Goal: Information Seeking & Learning: Learn about a topic

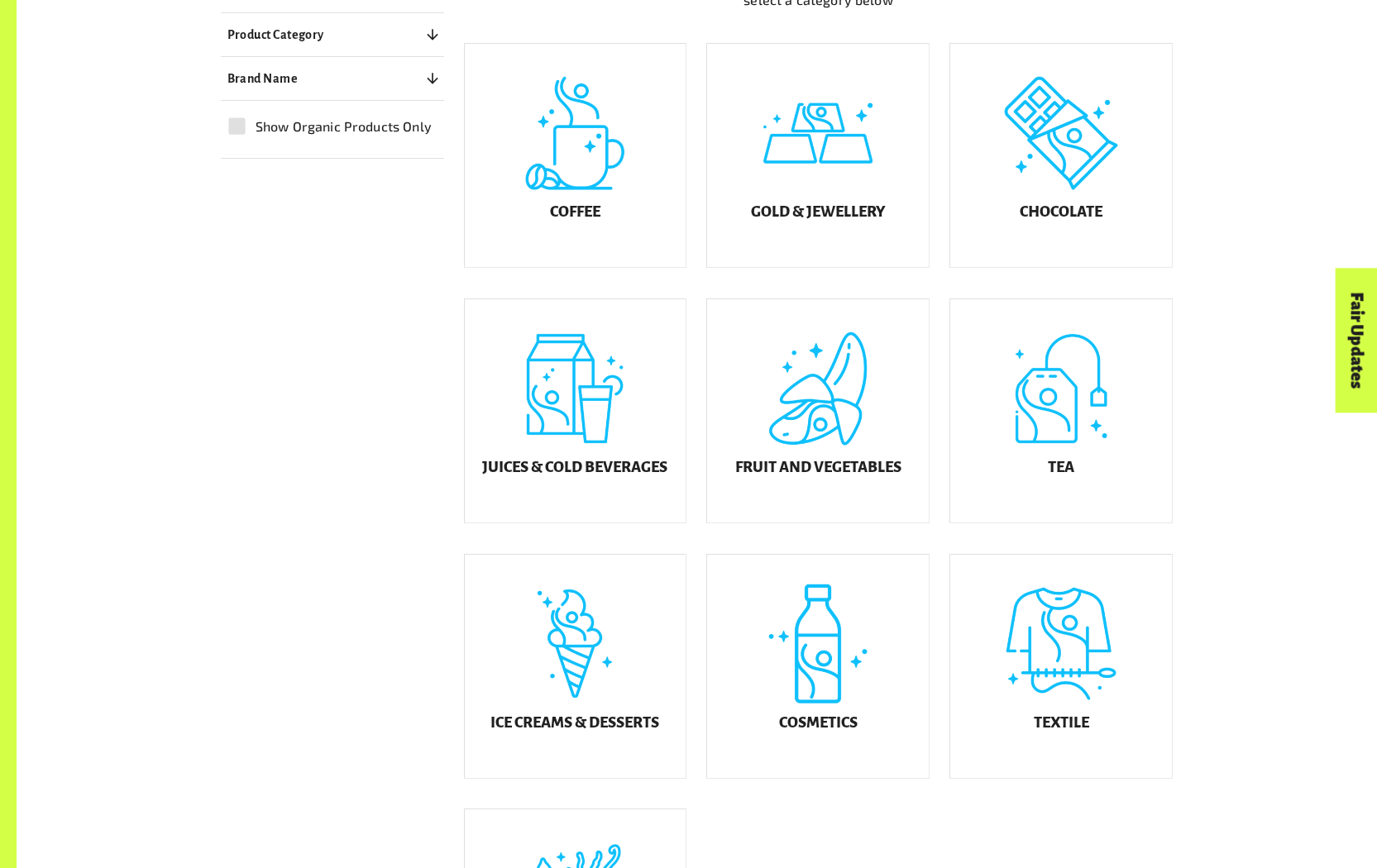
scroll to position [553, 0]
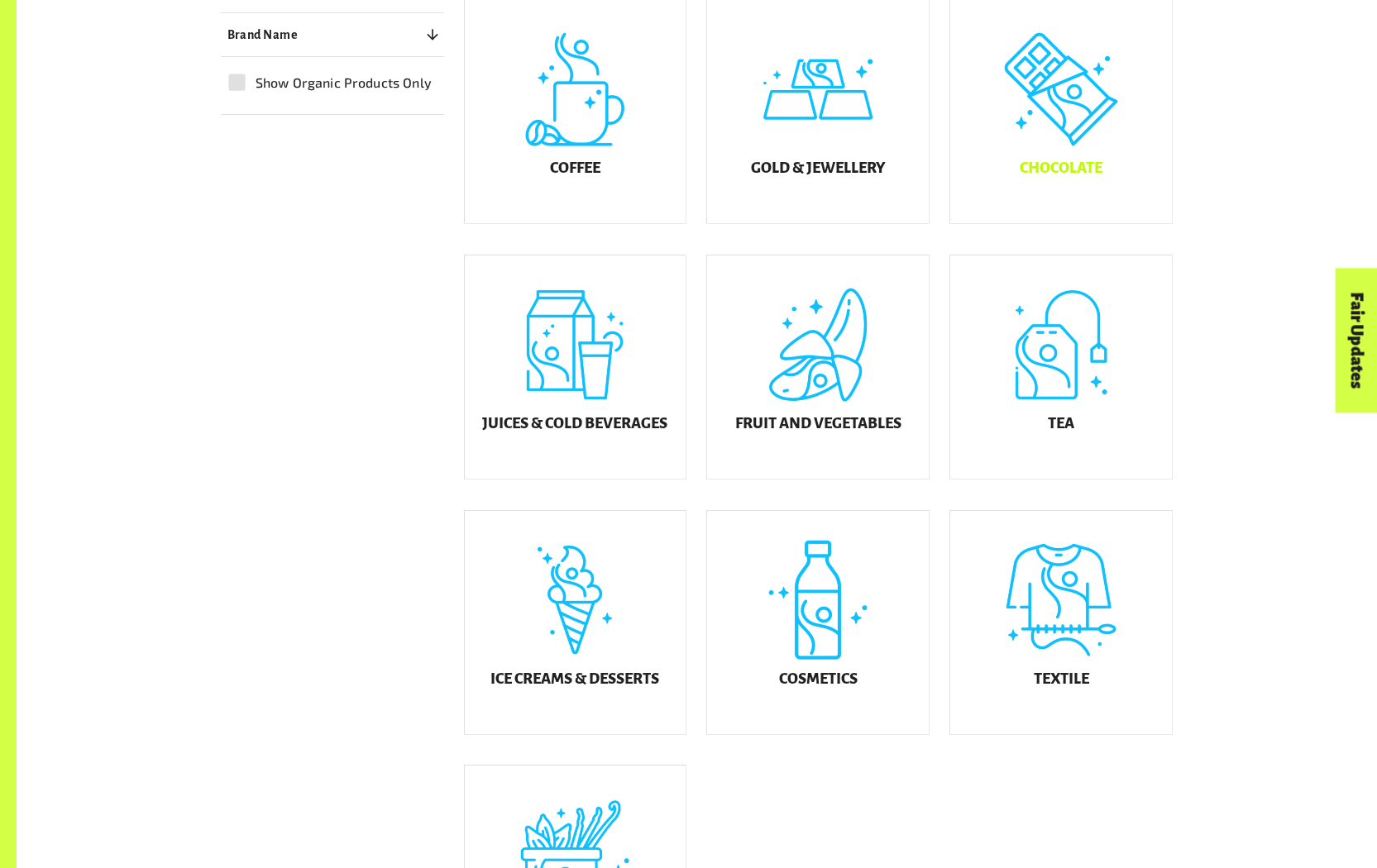
click at [1030, 135] on div "Chocolate" at bounding box center [1061, 111] width 222 height 223
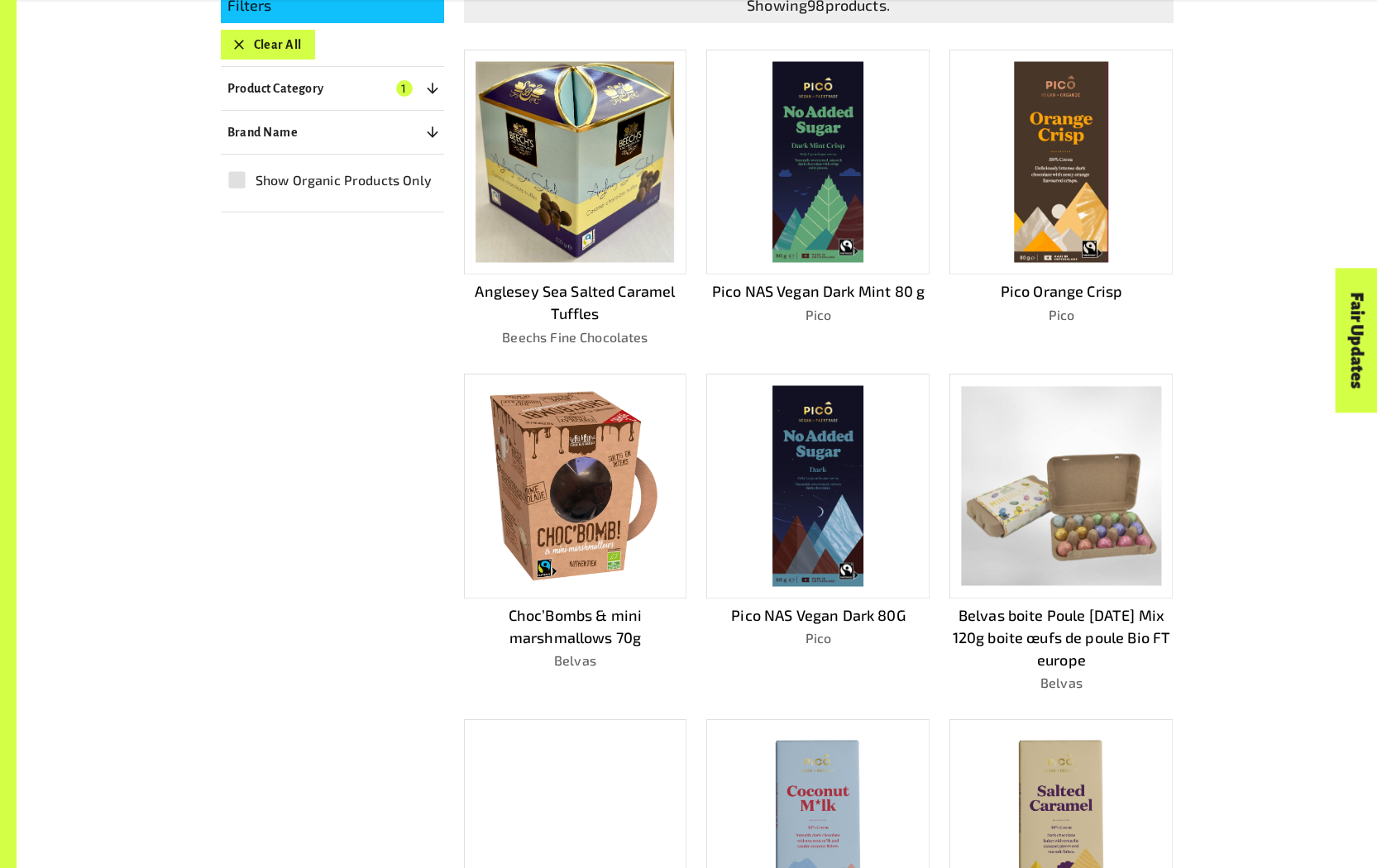
scroll to position [1046, 0]
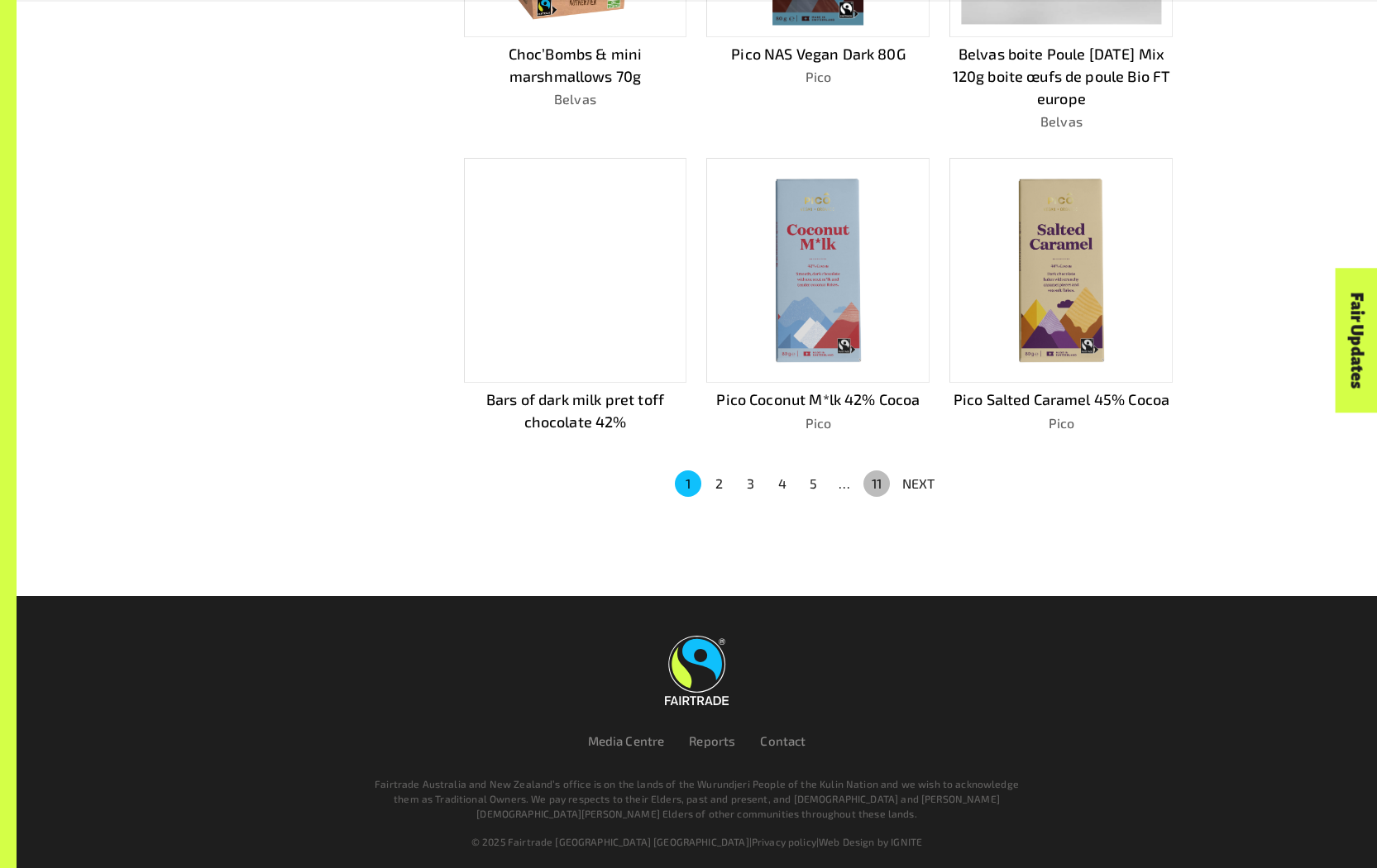
click at [878, 481] on button "11" at bounding box center [877, 484] width 27 height 27
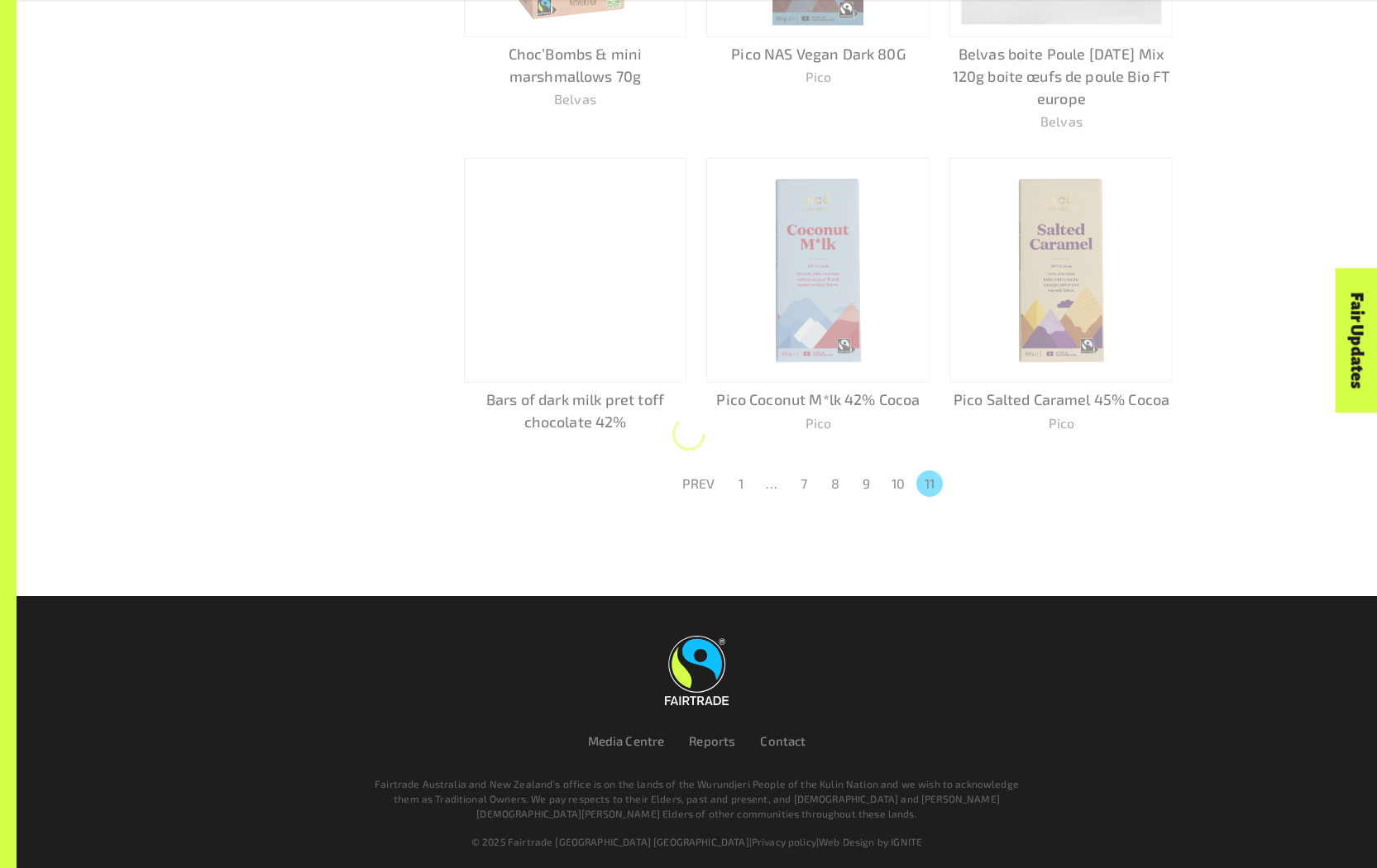
scroll to position [1026, 0]
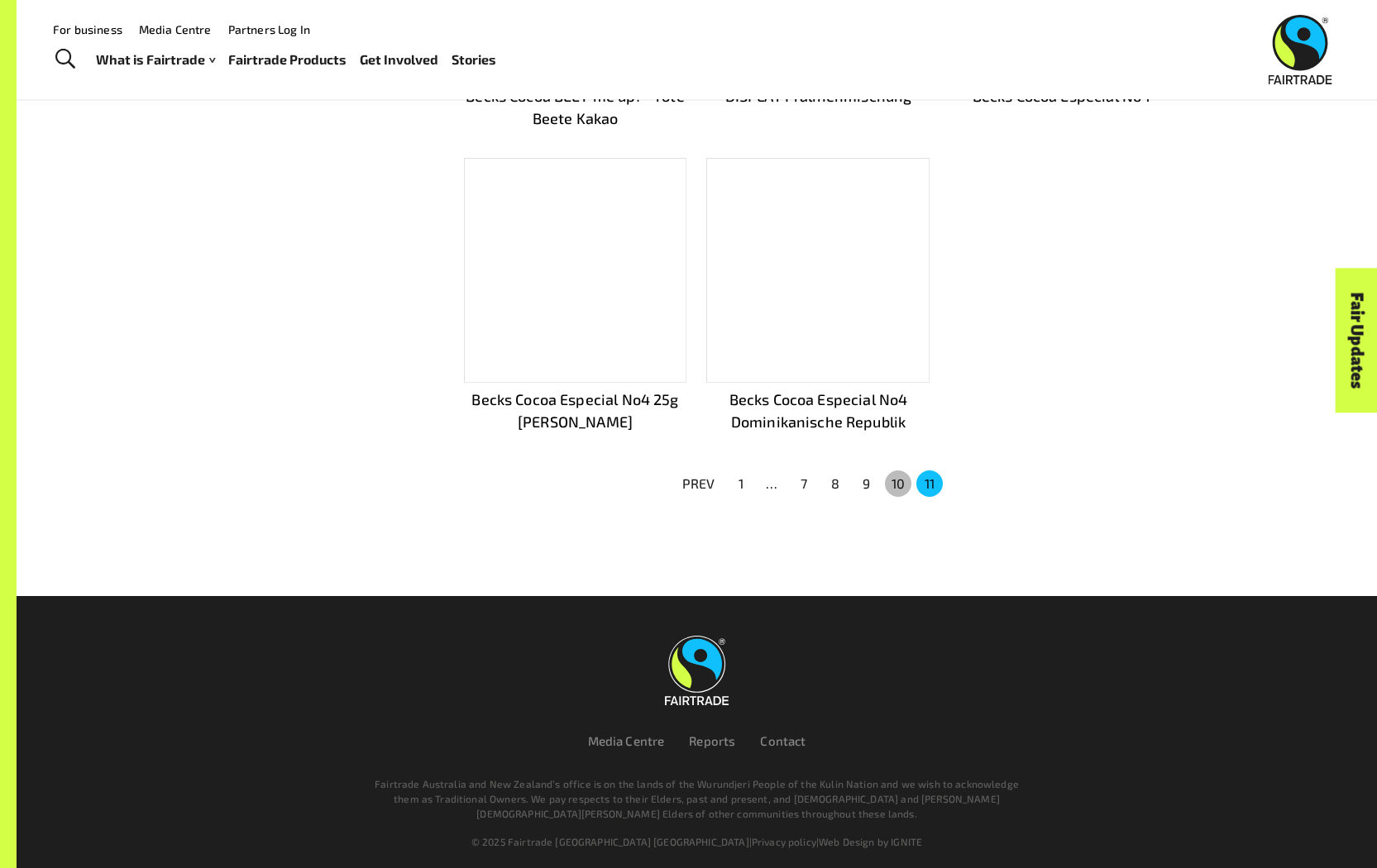
click at [888, 480] on button "10" at bounding box center [898, 484] width 27 height 27
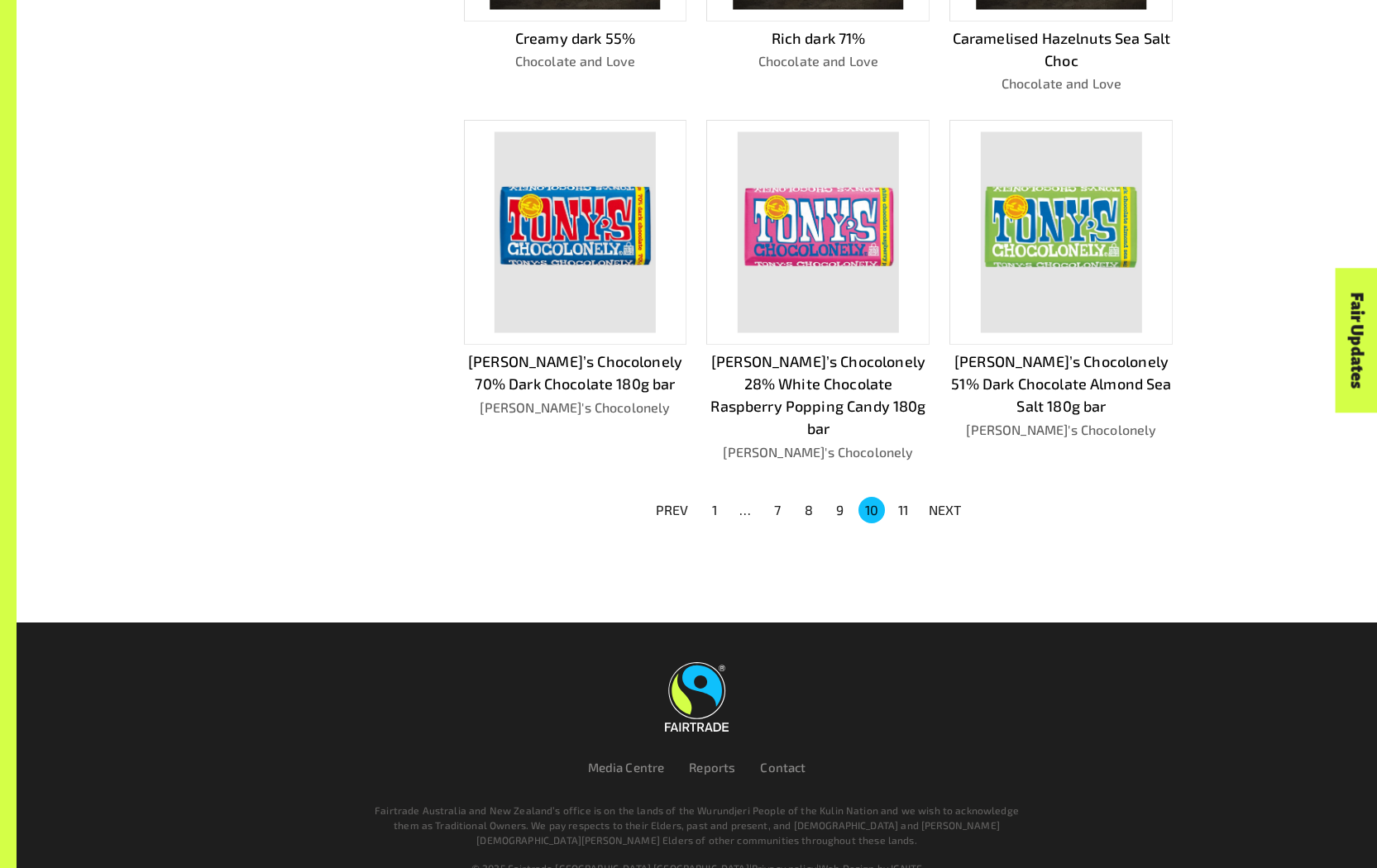
scroll to position [1067, 0]
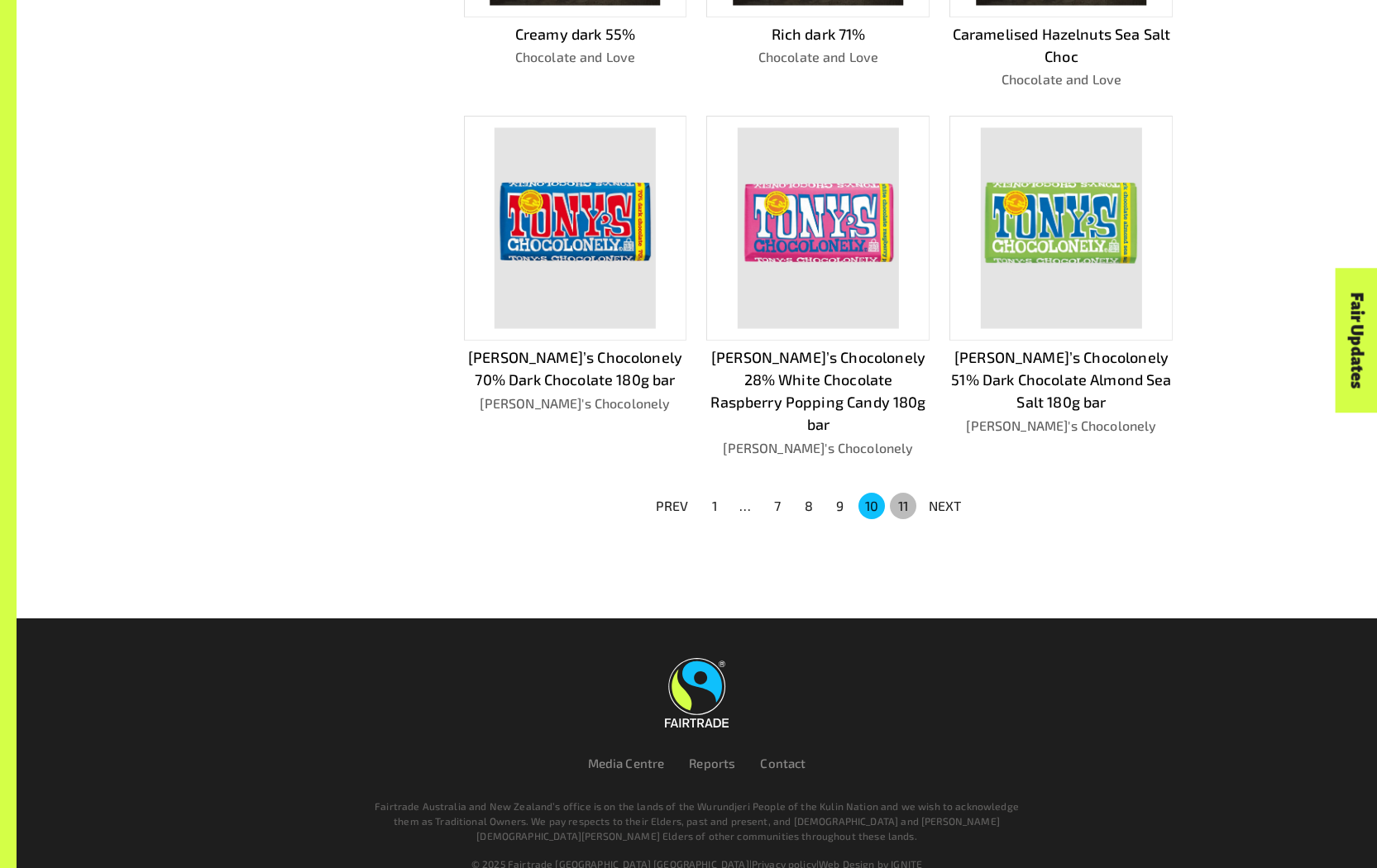
click at [901, 492] on button "11" at bounding box center [903, 506] width 27 height 27
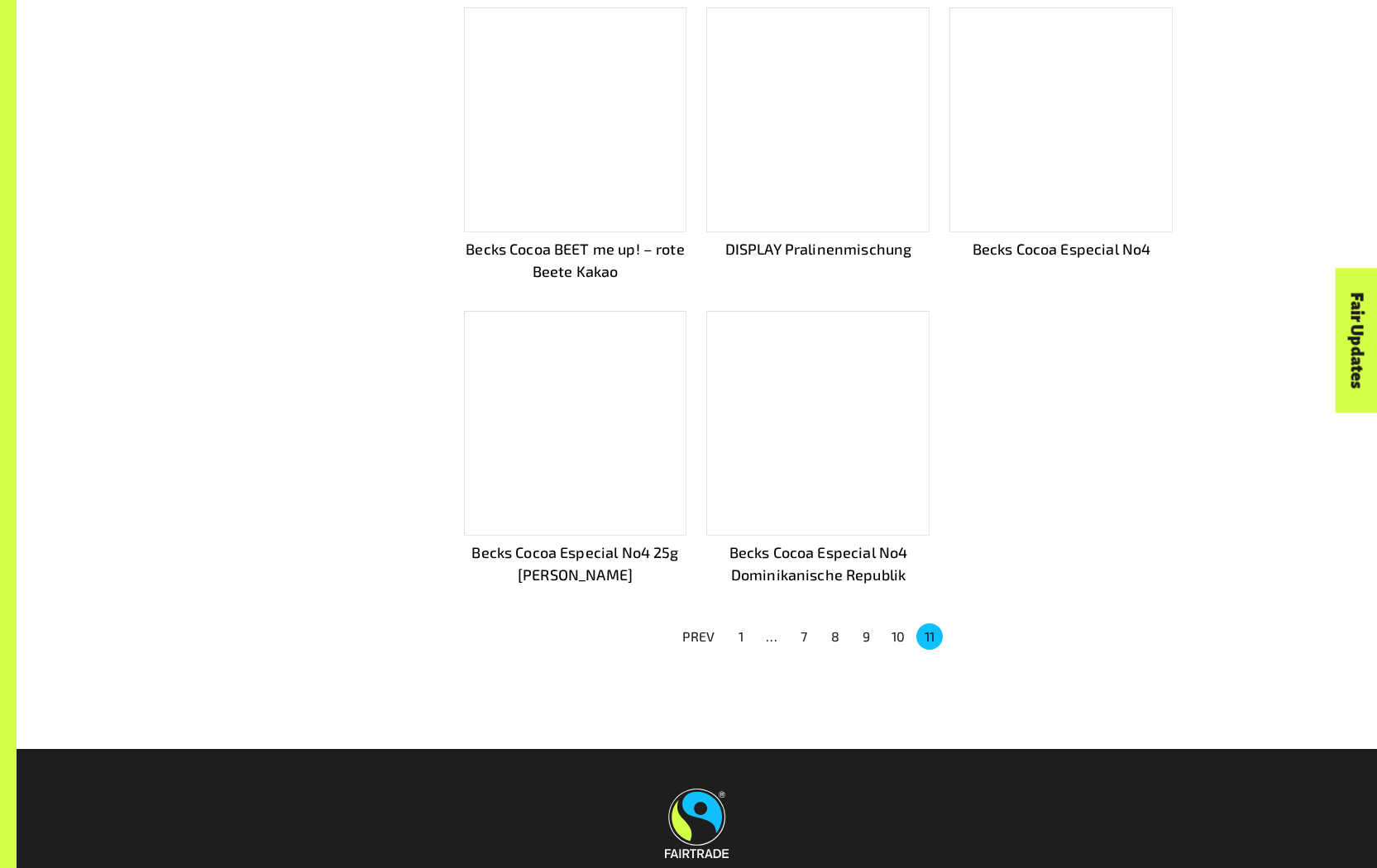
scroll to position [876, 0]
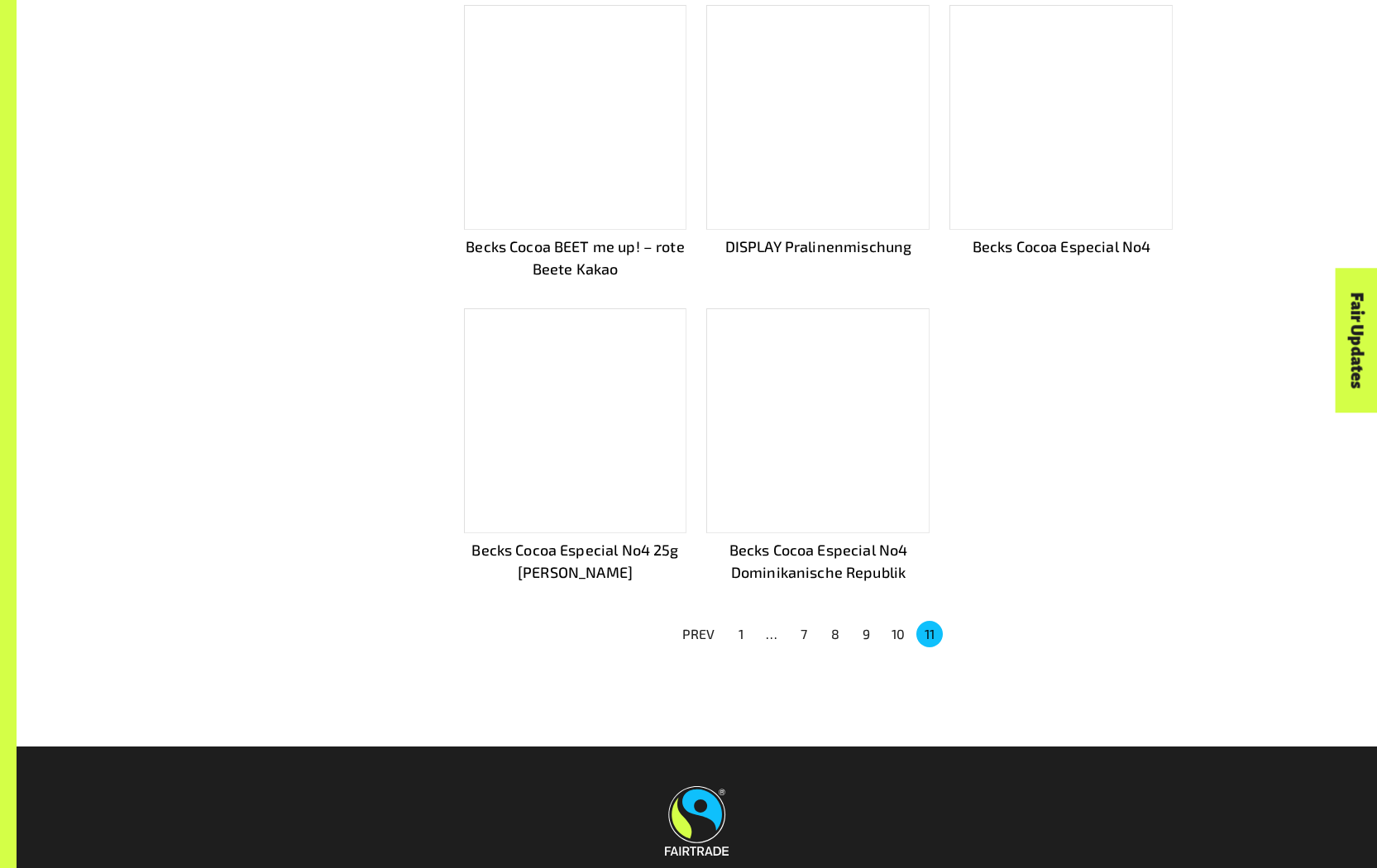
click at [809, 627] on button "7" at bounding box center [804, 634] width 27 height 27
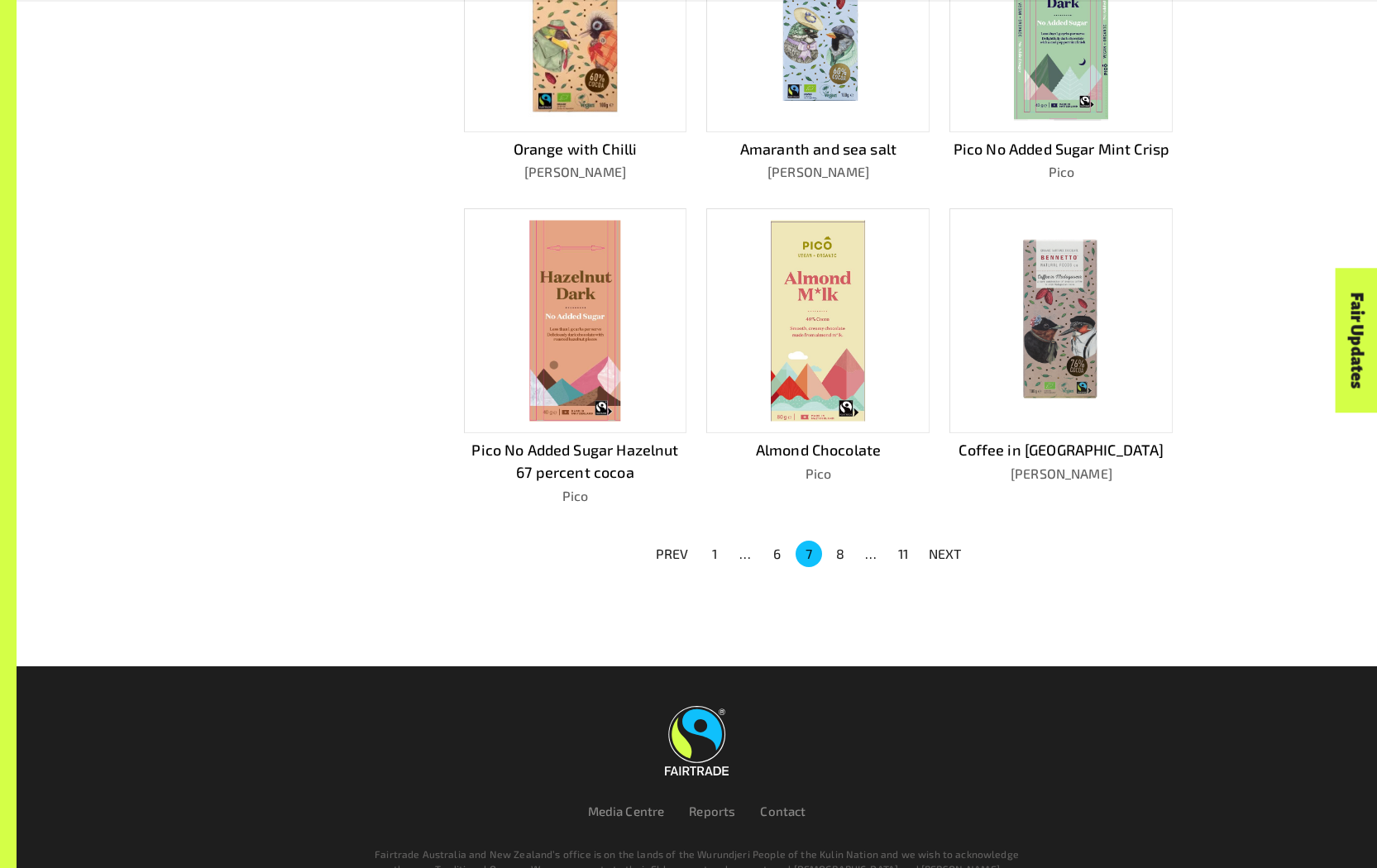
scroll to position [952, 0]
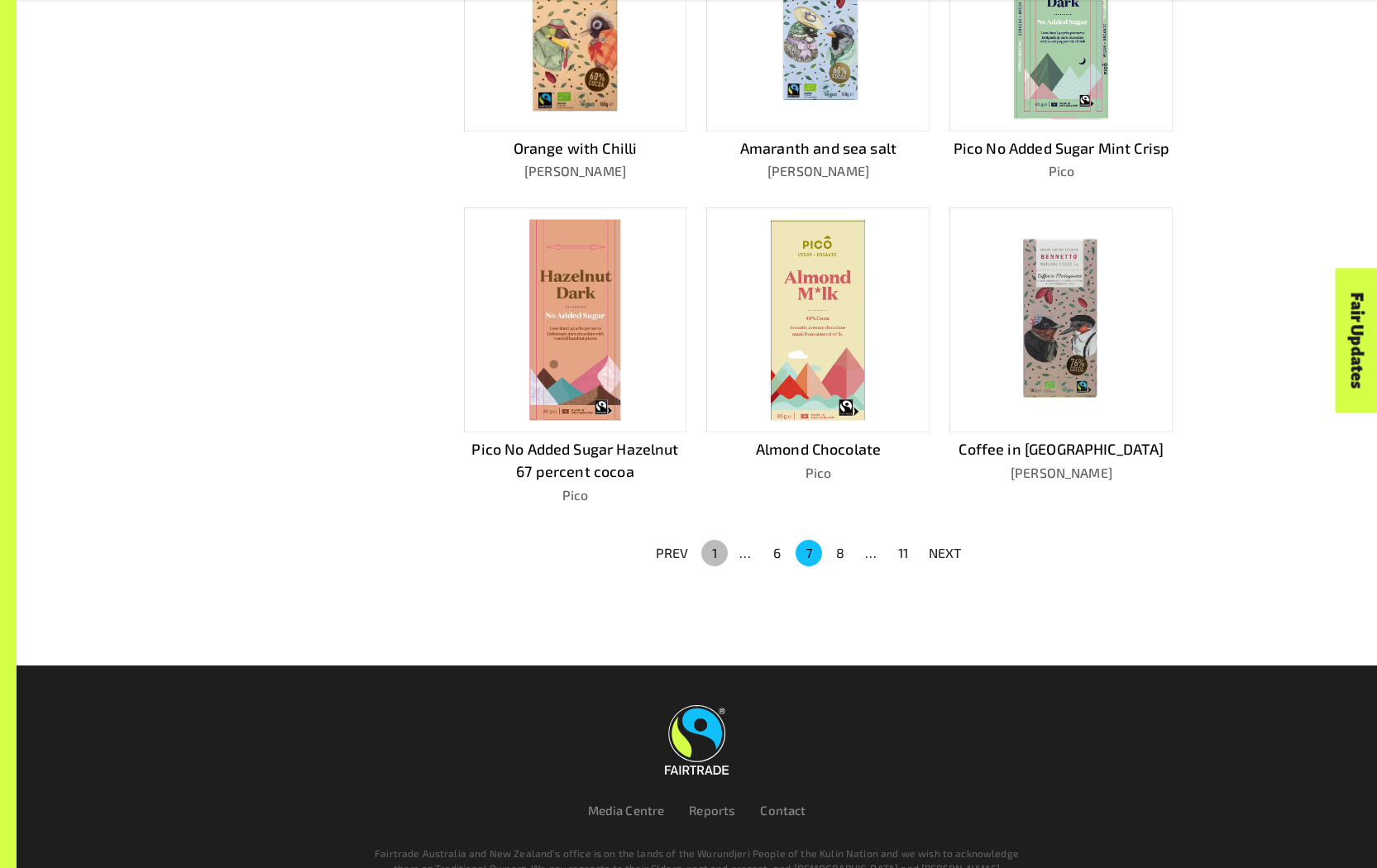
click at [710, 541] on button "1" at bounding box center [714, 553] width 27 height 27
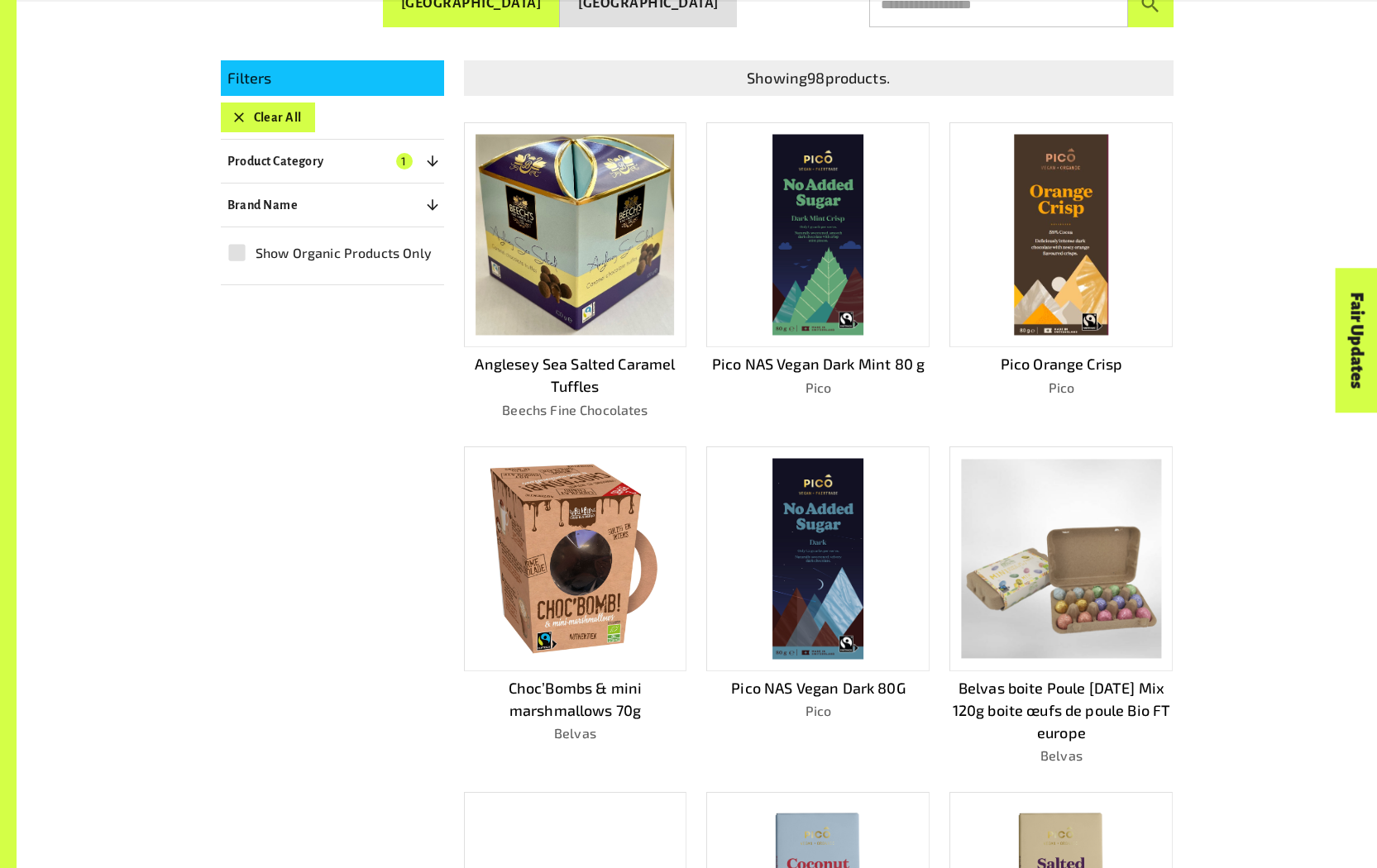
scroll to position [453, 0]
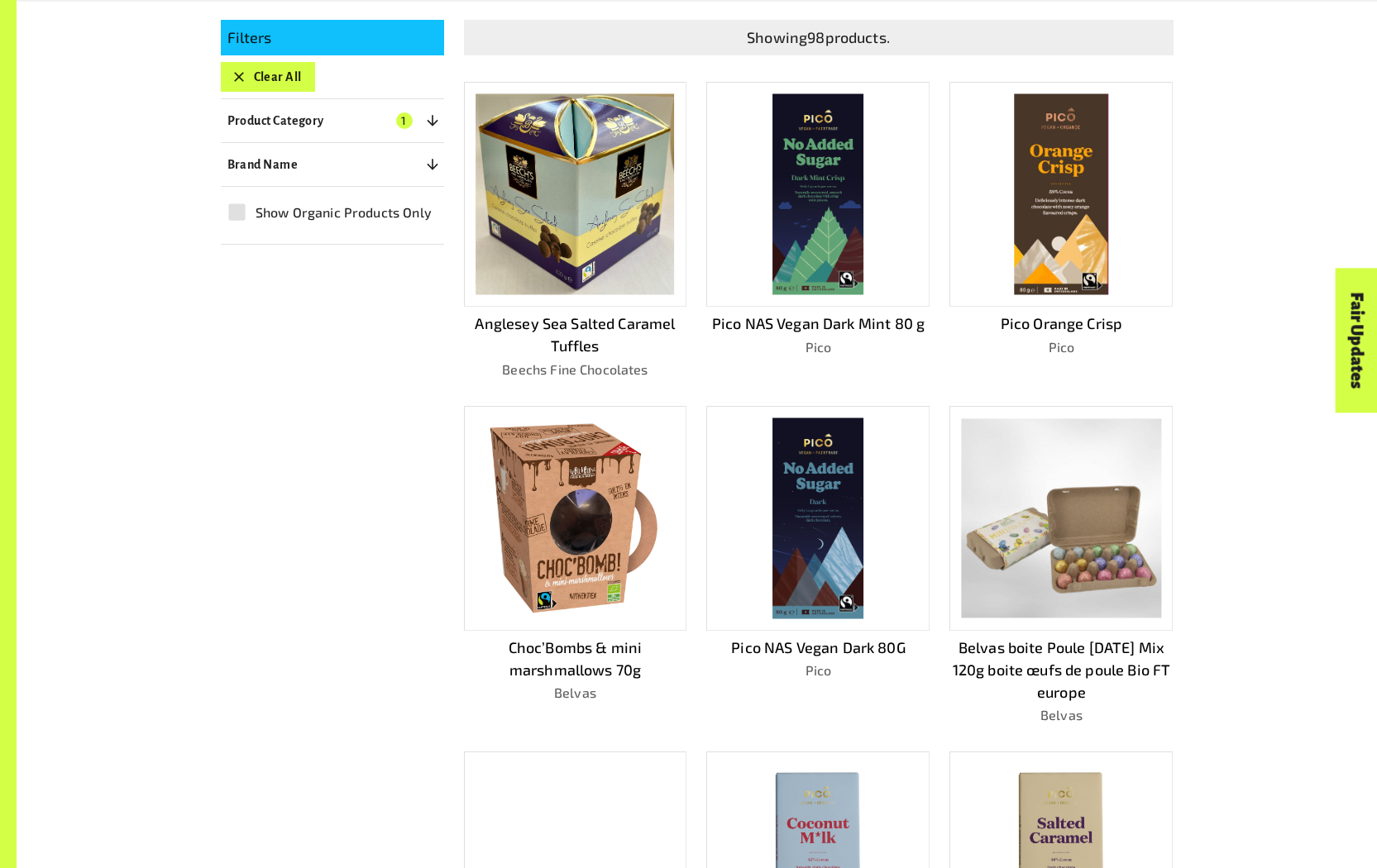
click at [598, 529] on img at bounding box center [575, 517] width 180 height 200
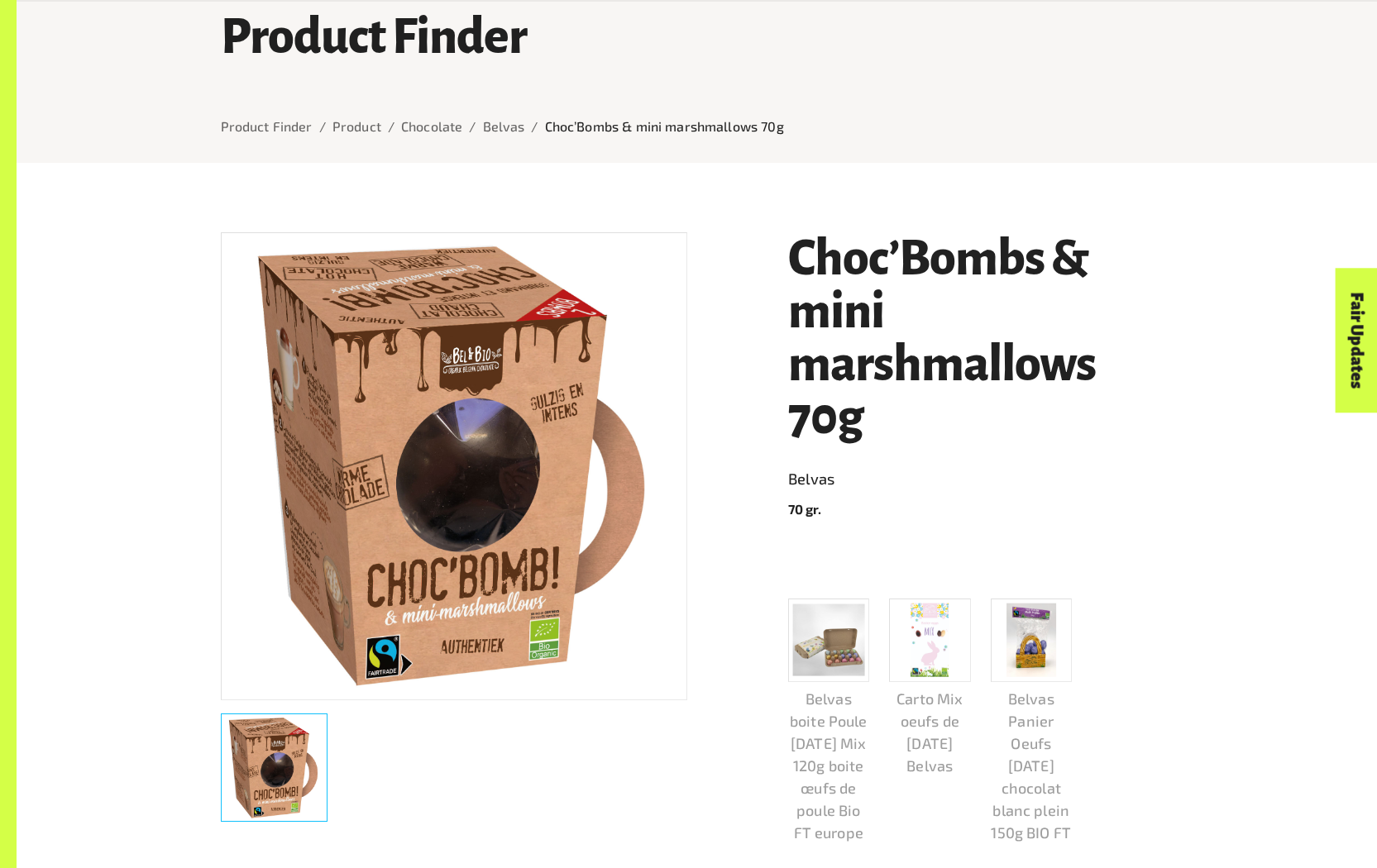
scroll to position [149, 0]
